Goal: Transaction & Acquisition: Purchase product/service

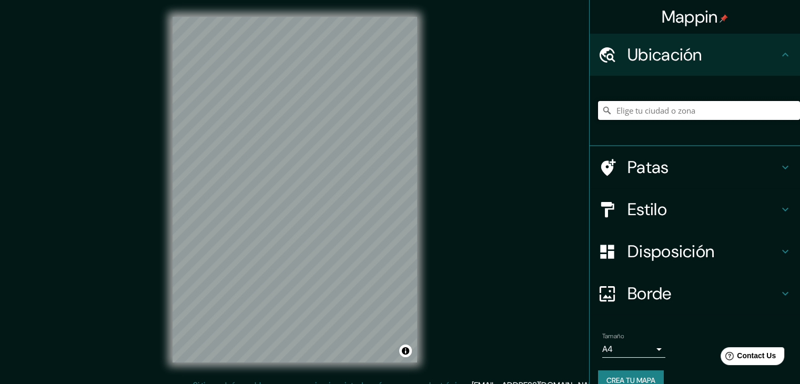
click at [641, 108] on input "Elige tu ciudad o zona" at bounding box center [699, 110] width 202 height 19
click at [674, 109] on input "Elige tu ciudad o zona" at bounding box center [699, 110] width 202 height 19
paste input "Apetatitlán, Tlax."
type input "Apetatitlán, [GEOGRAPHIC_DATA], [GEOGRAPHIC_DATA]"
click at [647, 207] on font "Estilo" at bounding box center [646, 209] width 39 height 22
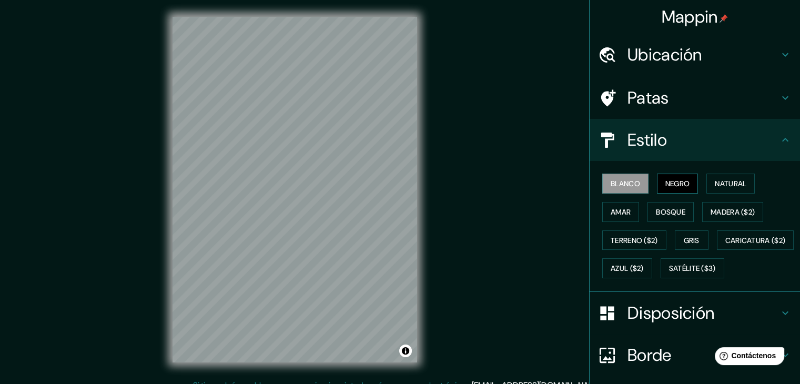
click at [679, 187] on font "Negro" at bounding box center [677, 183] width 25 height 9
click at [643, 268] on font "Azul ($2)" at bounding box center [626, 268] width 33 height 9
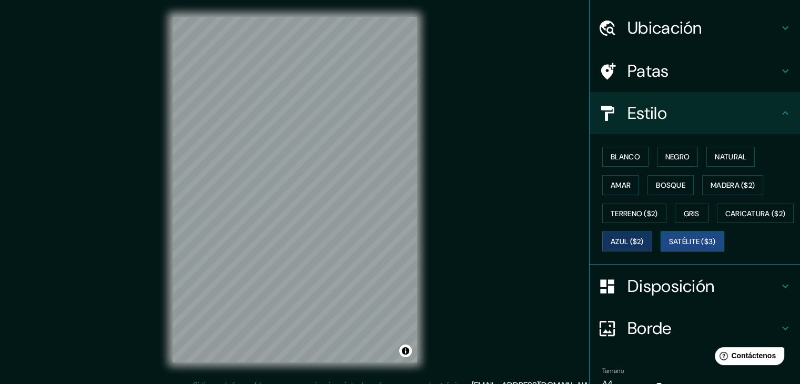
scroll to position [53, 0]
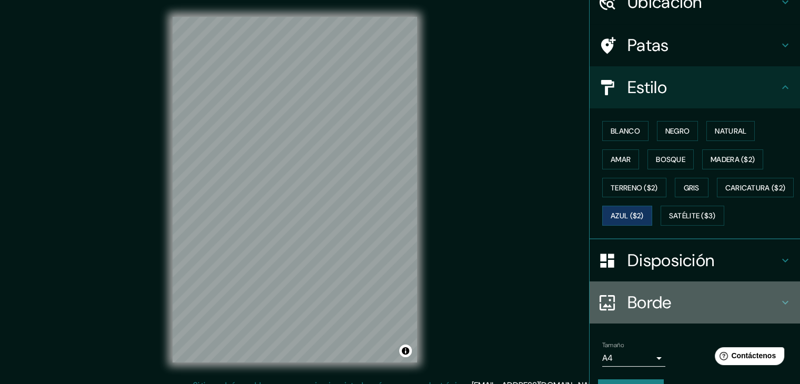
click at [639, 313] on font "Borde" at bounding box center [649, 302] width 44 height 22
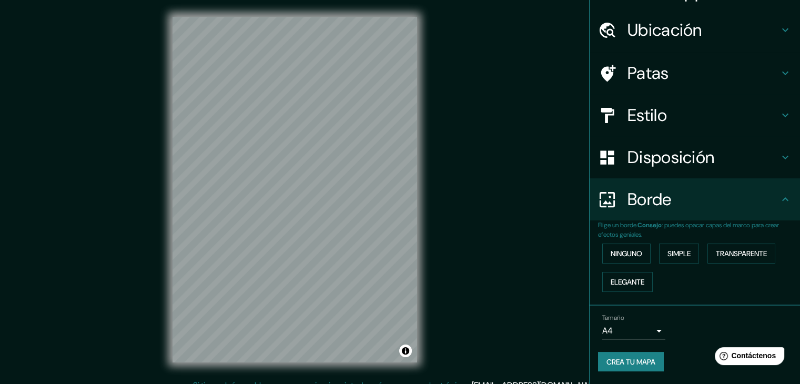
scroll to position [24, 0]
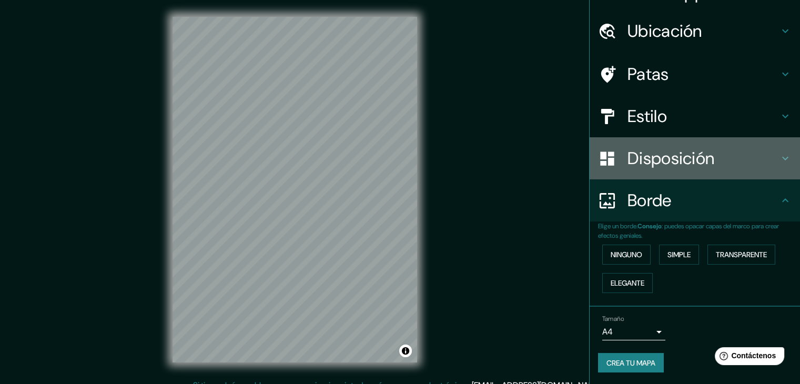
click at [677, 148] on font "Disposición" at bounding box center [670, 158] width 87 height 22
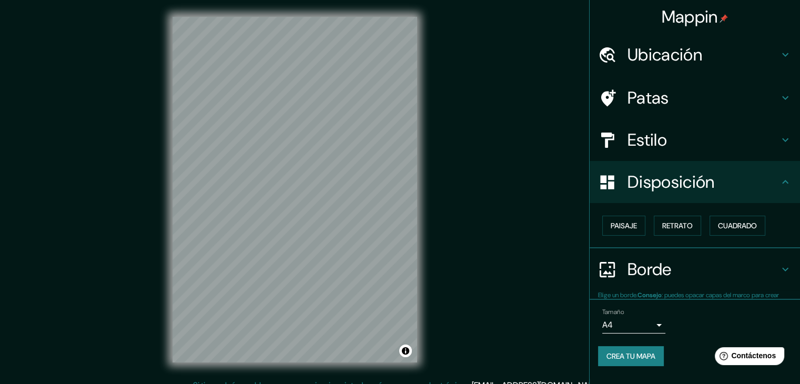
scroll to position [0, 0]
click at [671, 227] on font "Retrato" at bounding box center [677, 225] width 30 height 9
click at [730, 225] on font "Cuadrado" at bounding box center [737, 225] width 39 height 9
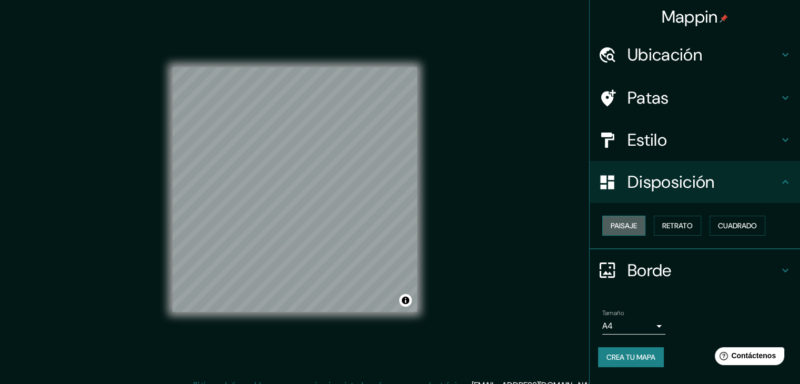
click at [626, 229] on font "Paisaje" at bounding box center [623, 225] width 26 height 9
